Goal: Task Accomplishment & Management: Use online tool/utility

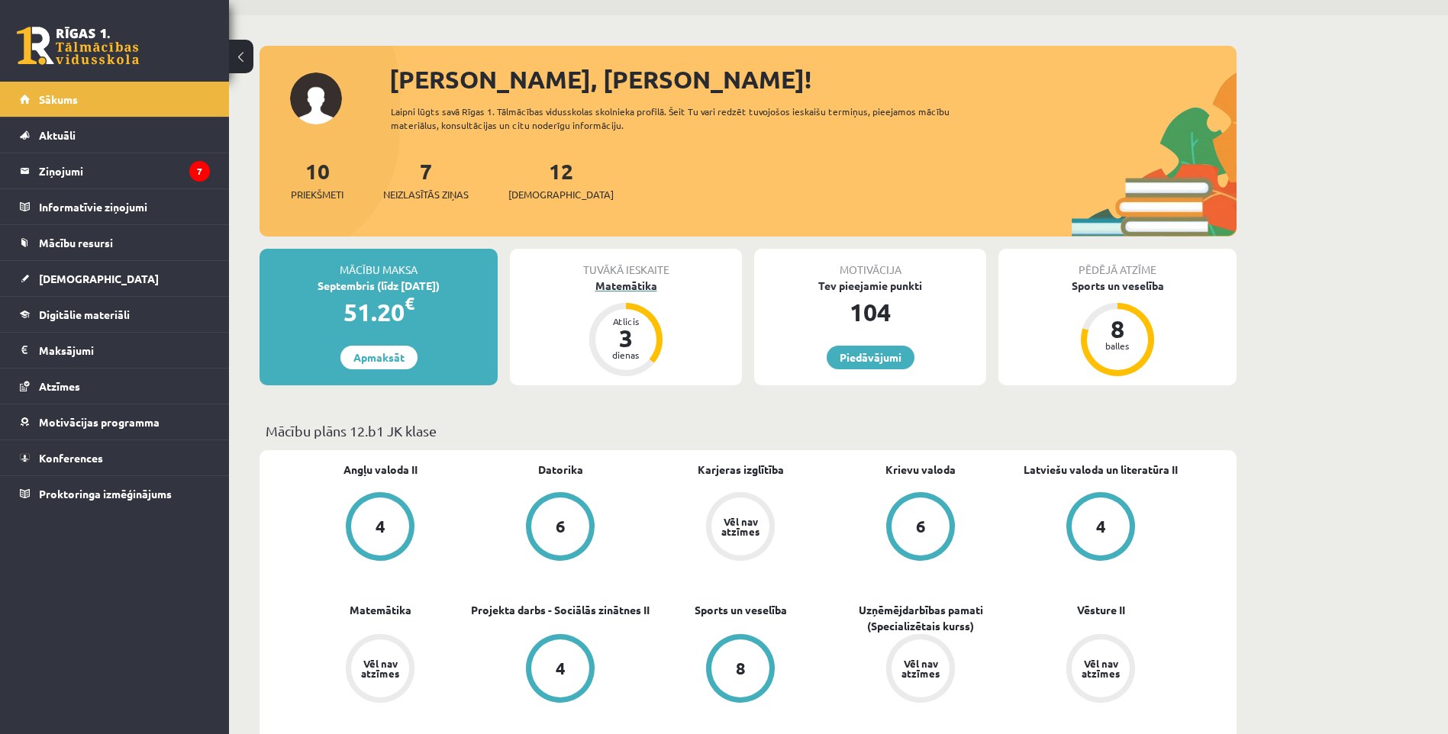
scroll to position [76, 0]
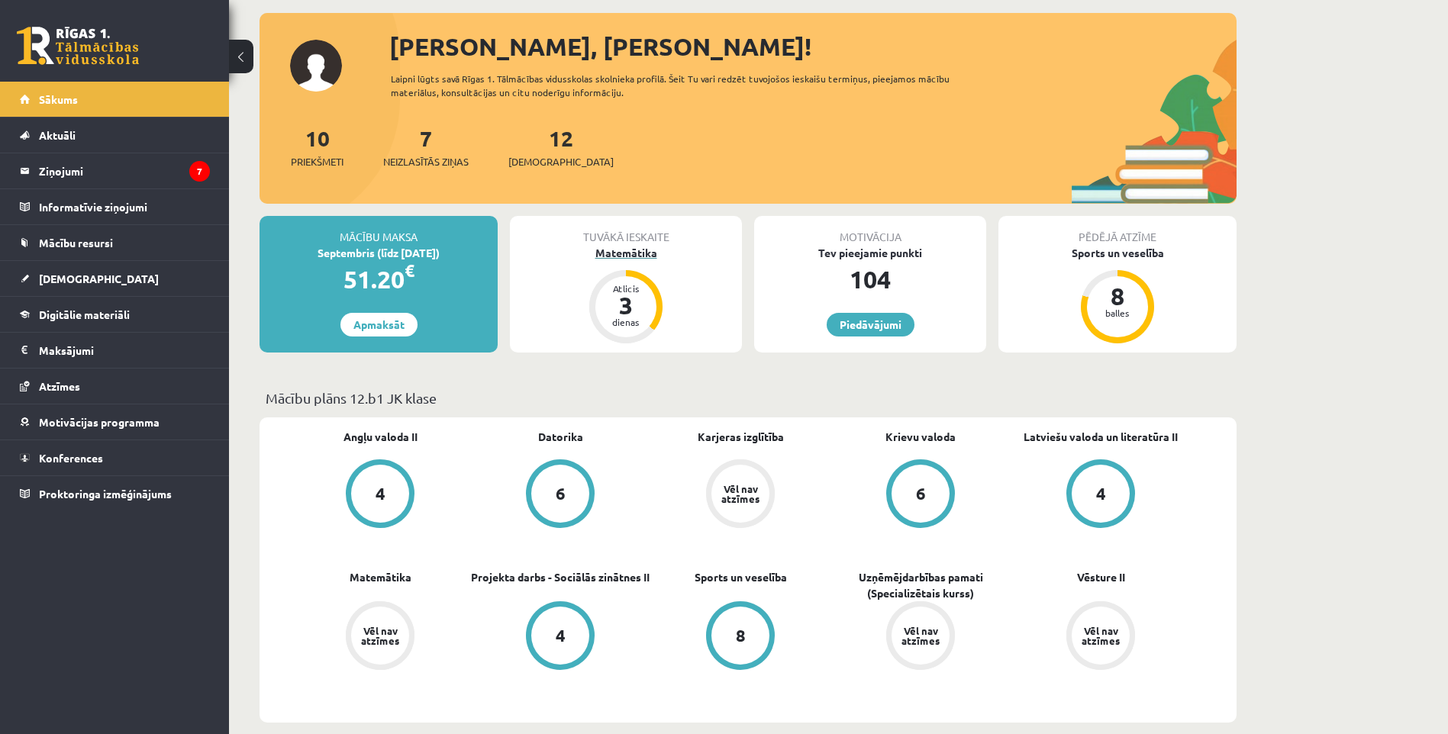
click at [631, 251] on div "Matemātika" at bounding box center [626, 253] width 232 height 16
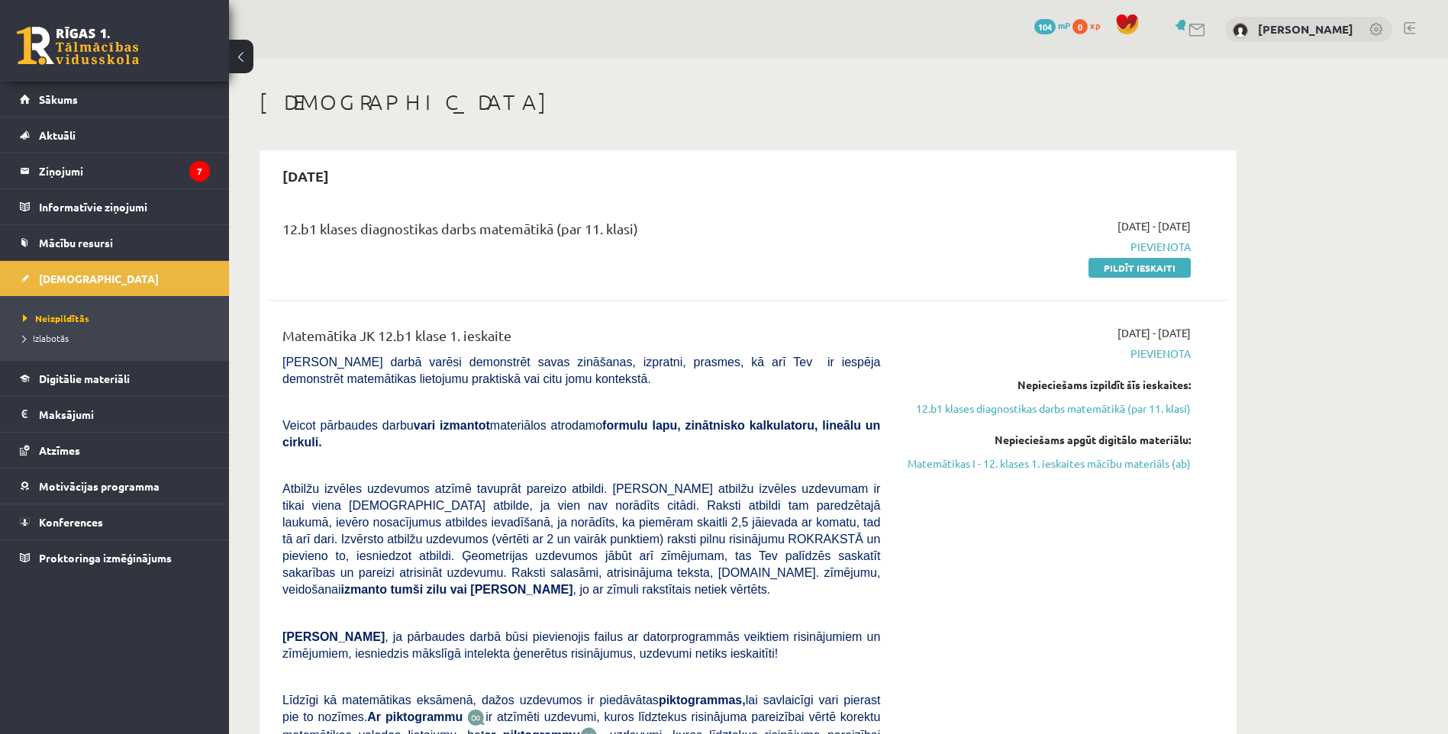
click at [1130, 463] on link "Matemātikas I - 12. klases 1. ieskaites mācību materiāls (ab)" at bounding box center [1047, 464] width 288 height 16
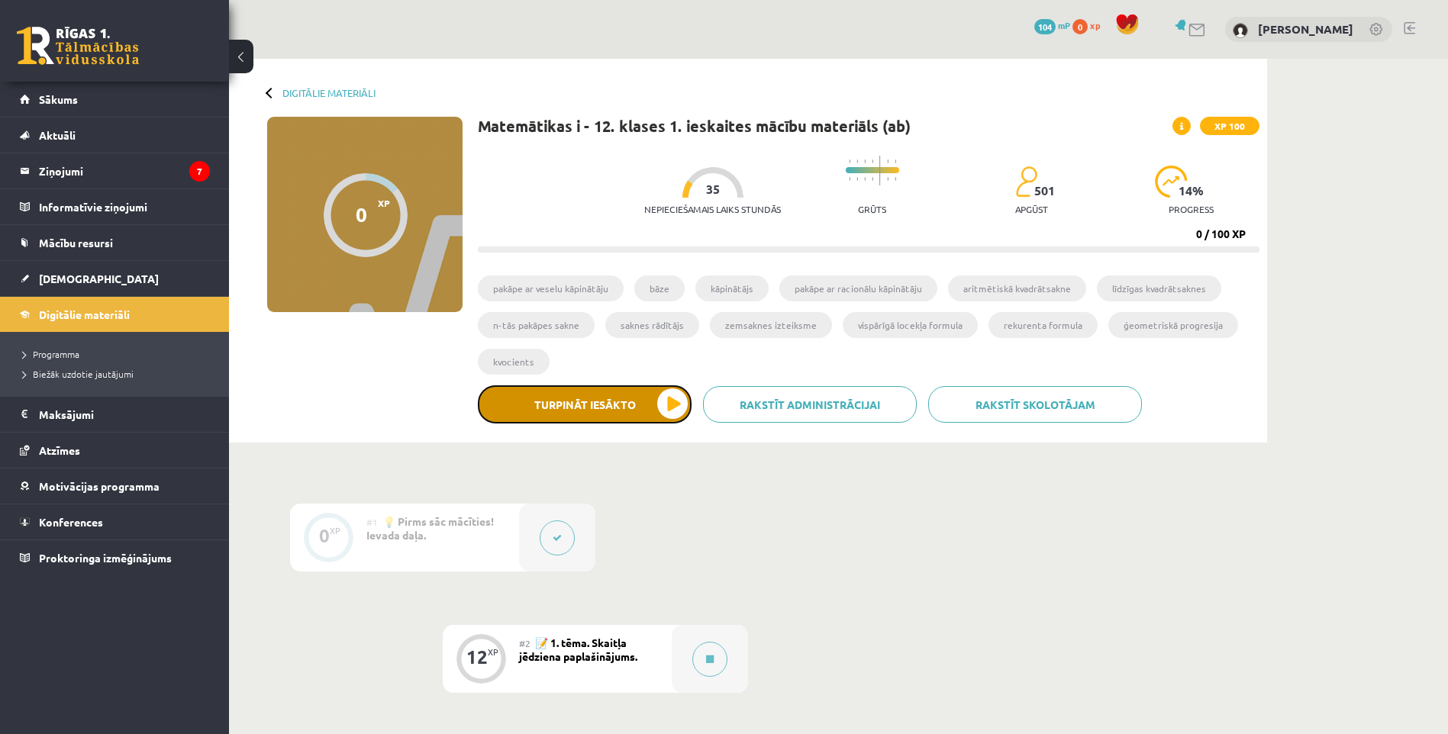
click at [637, 402] on button "Turpināt iesākto" at bounding box center [585, 404] width 214 height 38
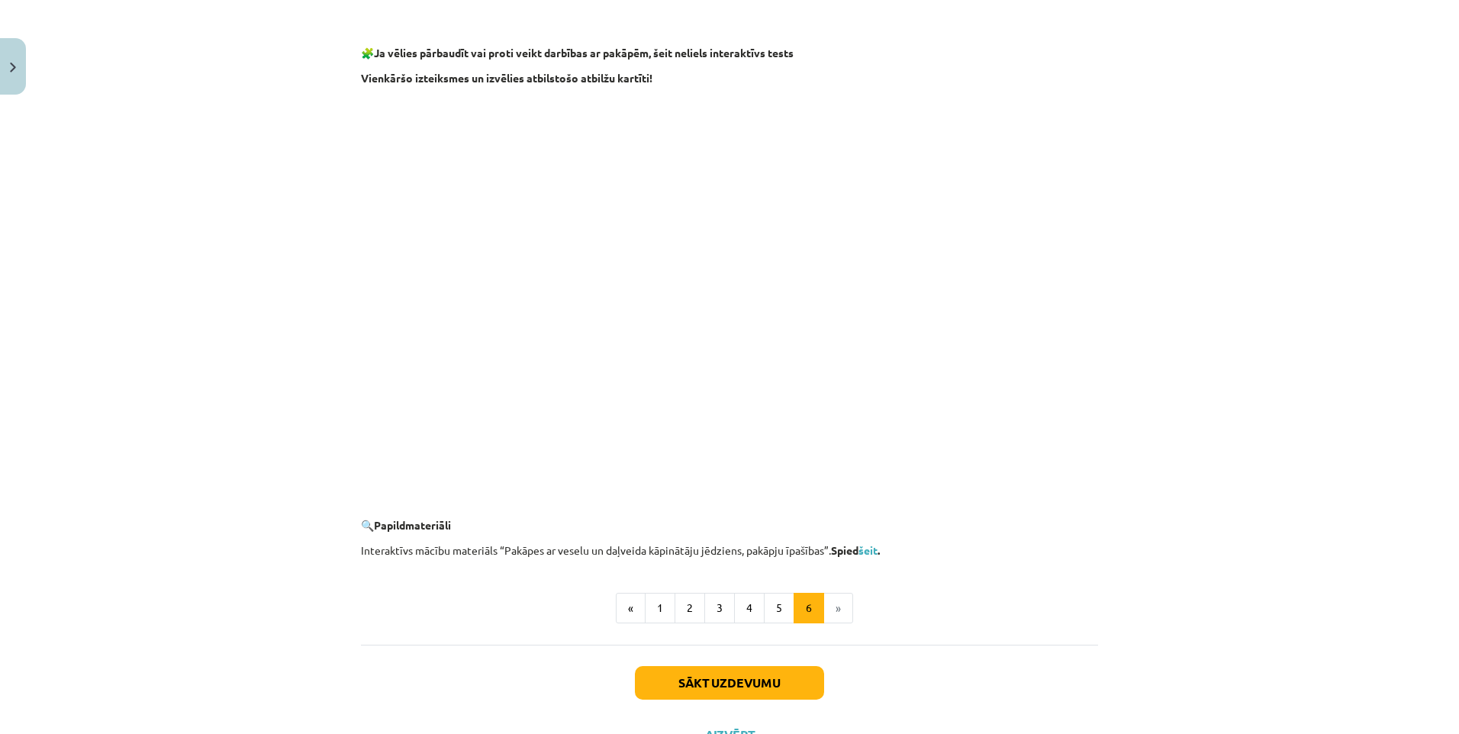
scroll to position [1214, 0]
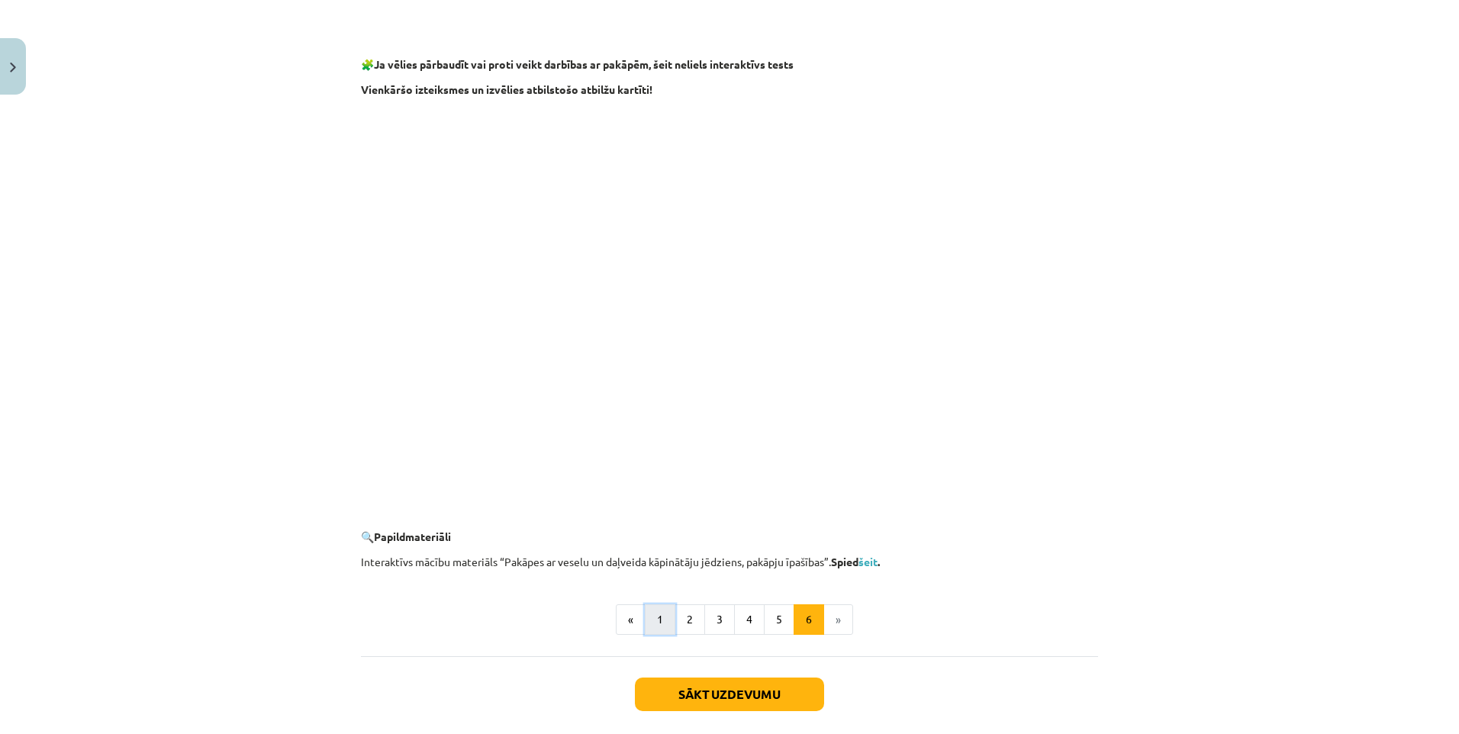
click at [655, 618] on button "1" at bounding box center [660, 620] width 31 height 31
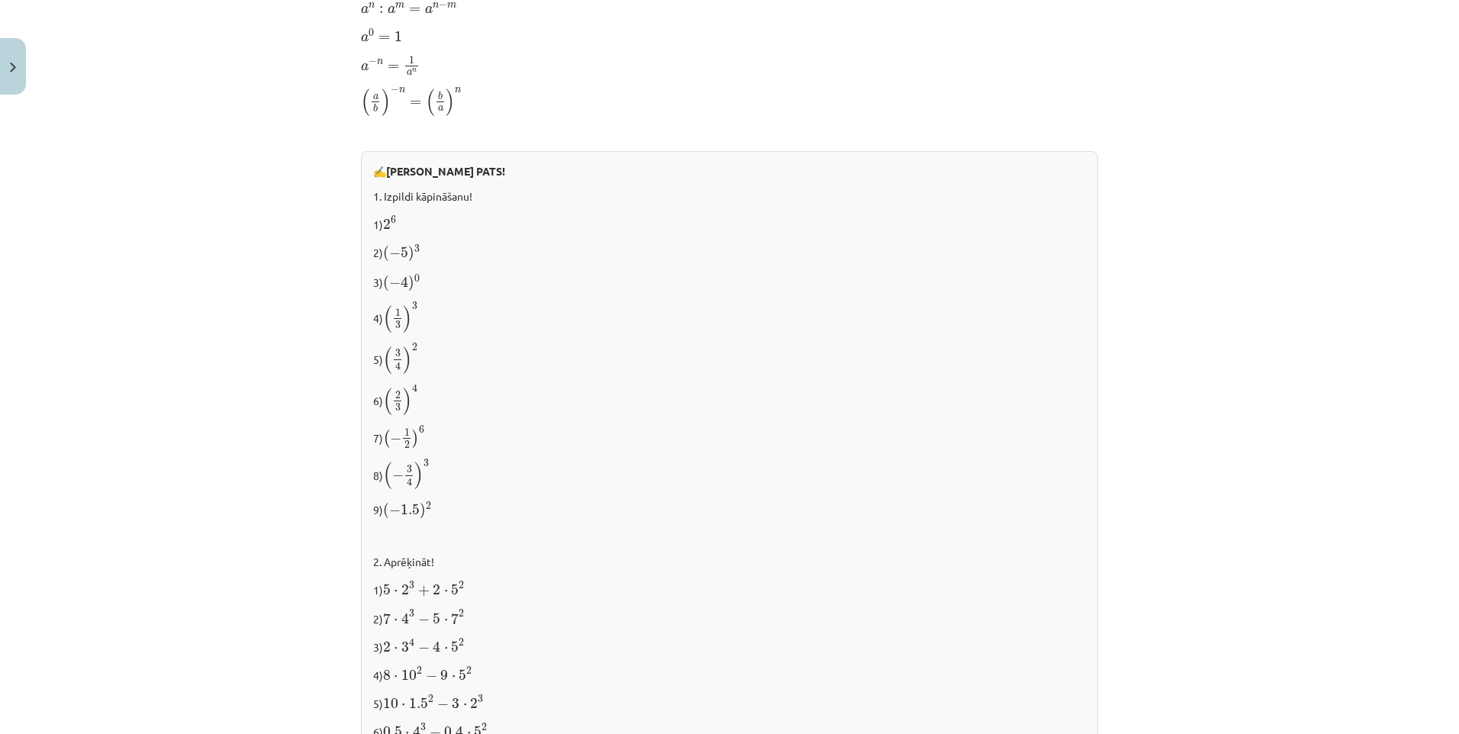
scroll to position [1434, 0]
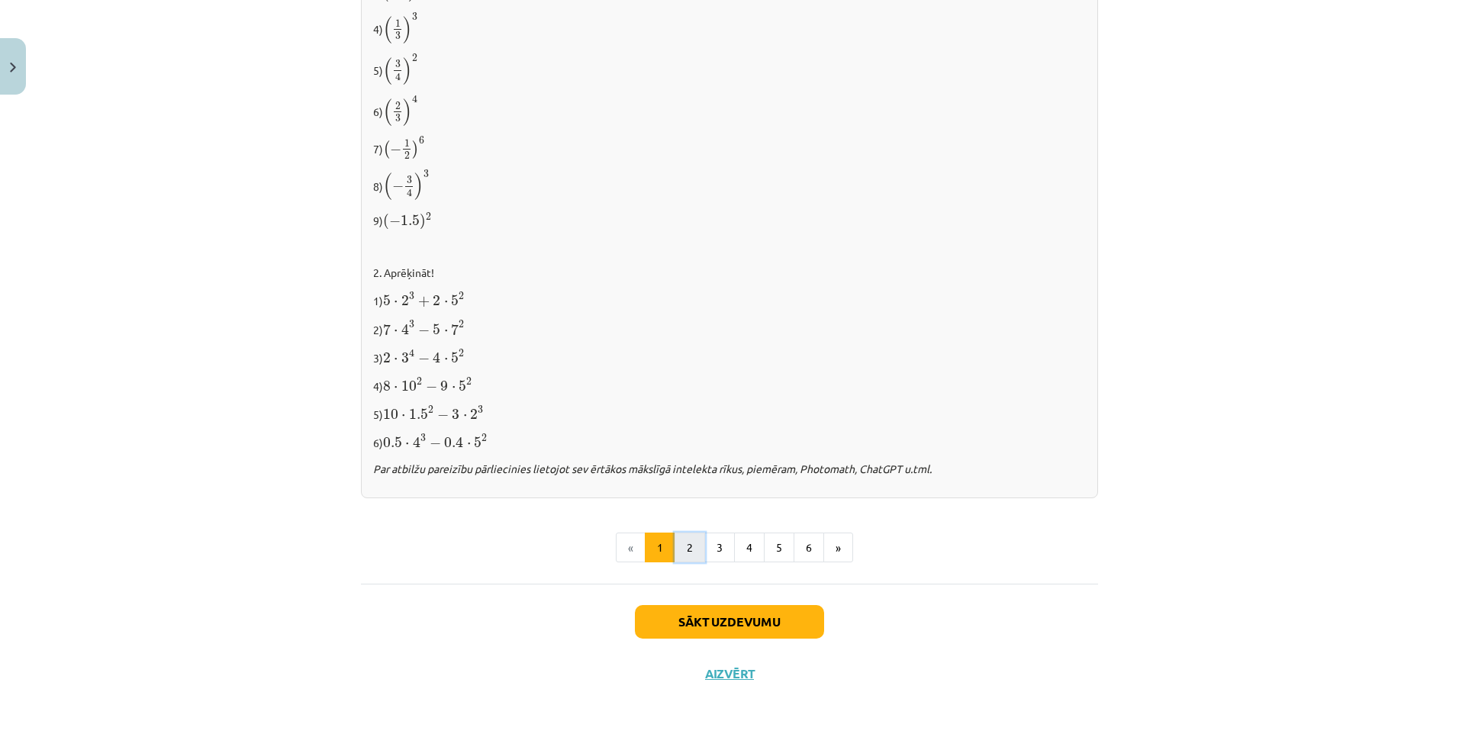
click at [689, 543] on button "2" at bounding box center [690, 548] width 31 height 31
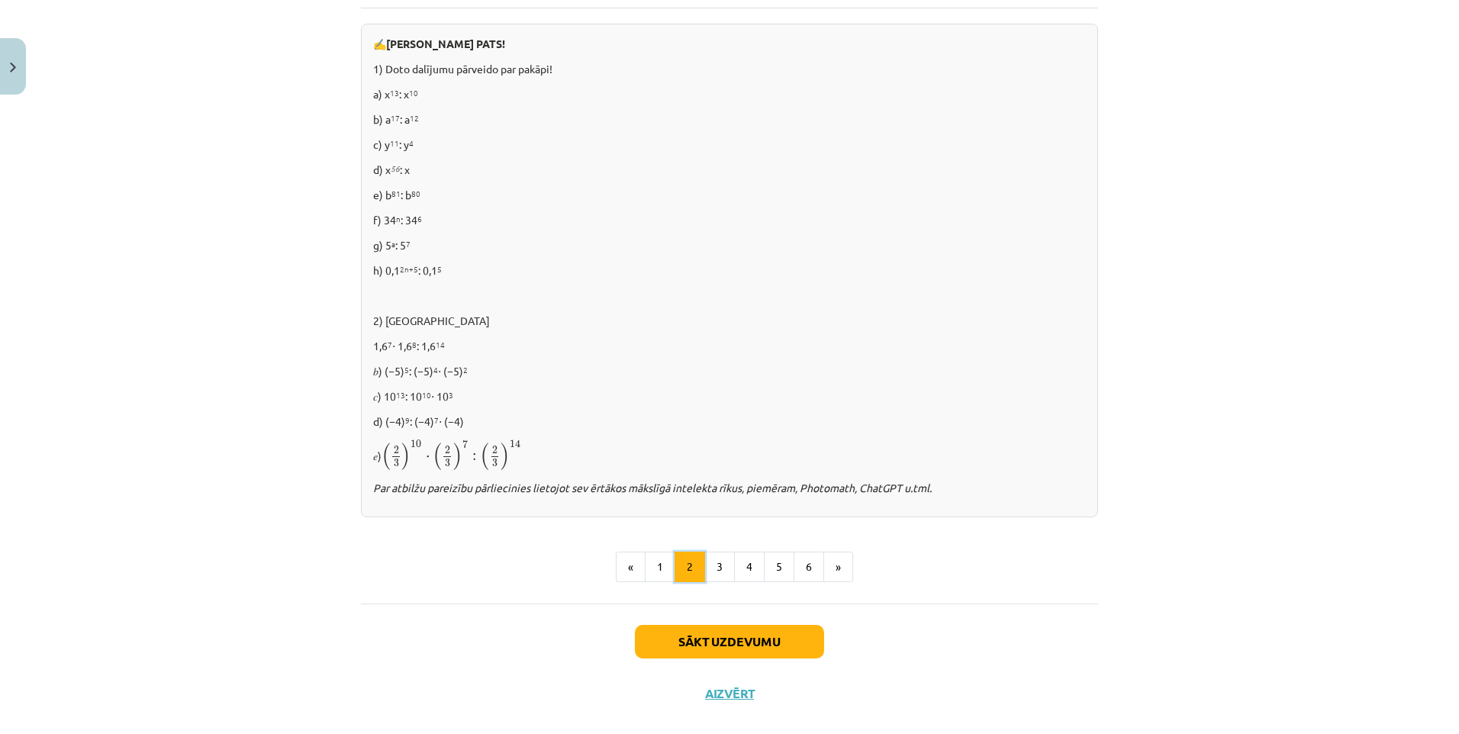
scroll to position [885, 0]
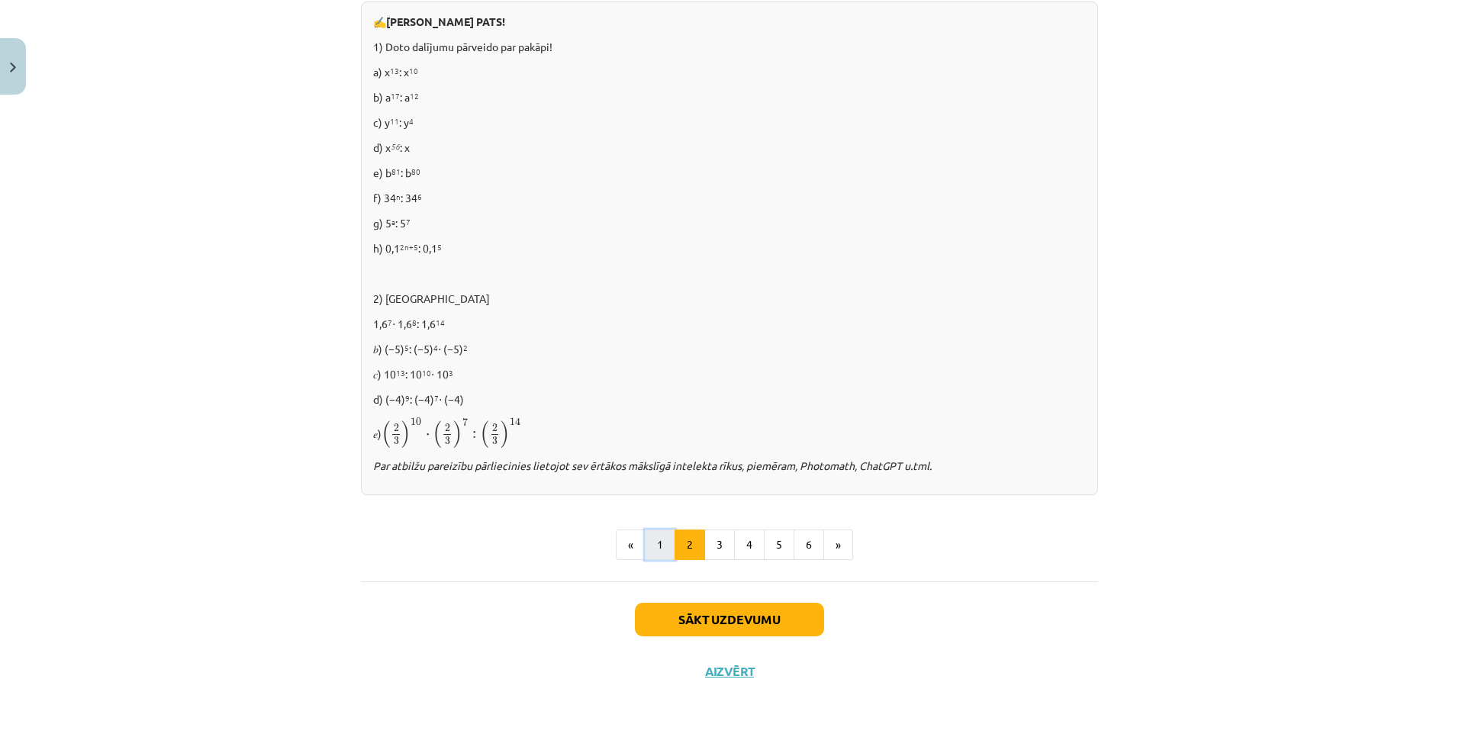
click at [663, 536] on button "1" at bounding box center [660, 545] width 31 height 31
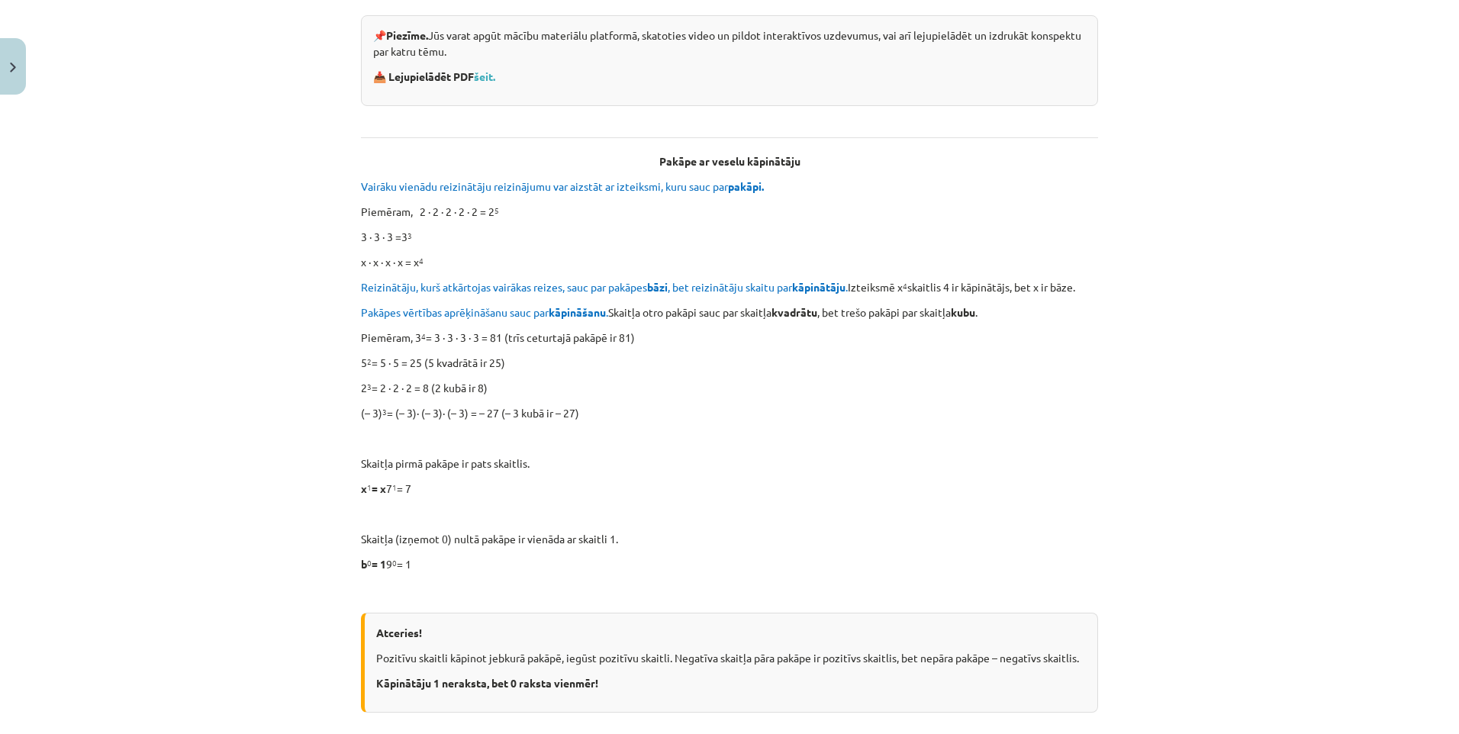
scroll to position [273, 0]
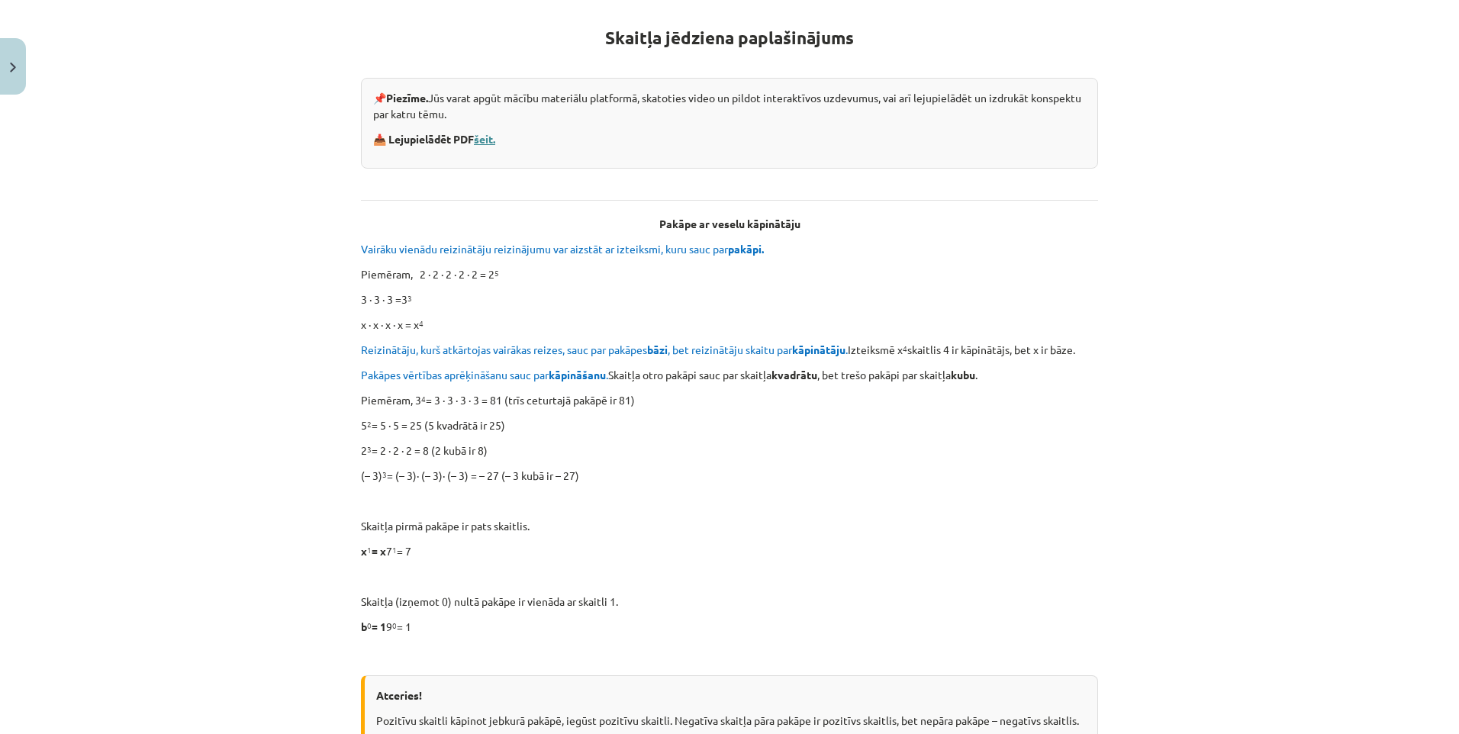
click at [478, 138] on link "šeit." at bounding box center [484, 139] width 21 height 14
